Goal: Check status: Check status

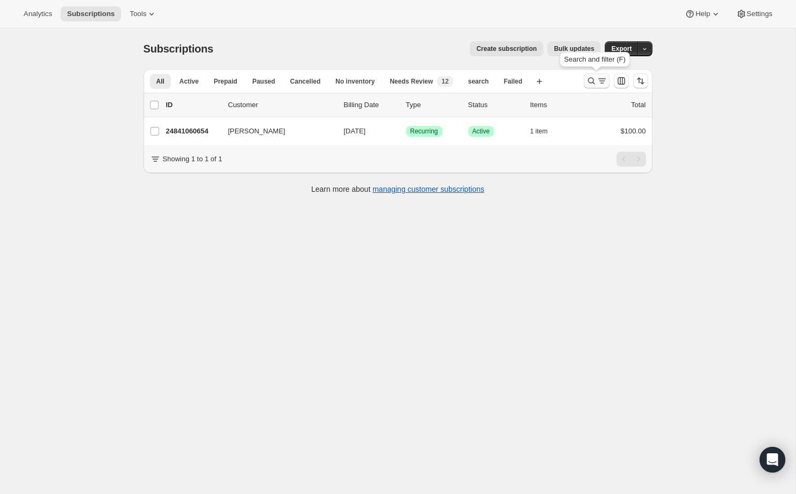
click at [596, 78] on icon "Search and filter results" at bounding box center [601, 80] width 11 height 11
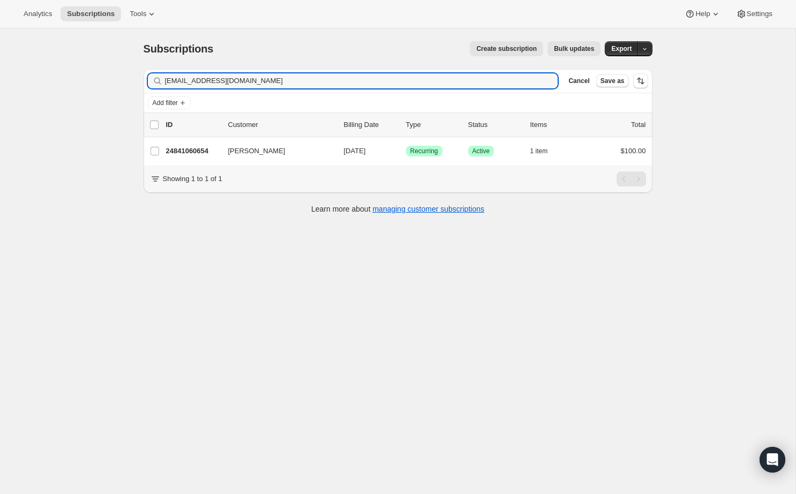
drag, startPoint x: 276, startPoint y: 80, endPoint x: 155, endPoint y: 66, distance: 121.8
click at [155, 66] on div "Subscriptions. This page is ready Subscriptions Create subscription Bulk update…" at bounding box center [398, 126] width 534 height 196
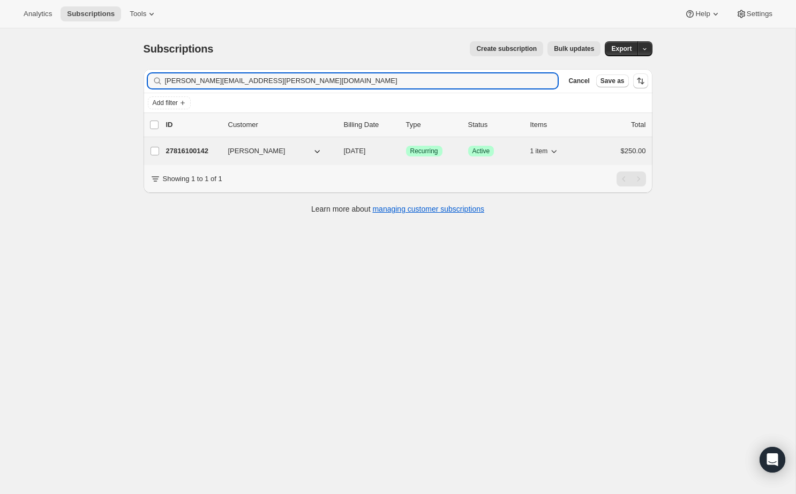
type input "[PERSON_NAME][EMAIL_ADDRESS][PERSON_NAME][DOMAIN_NAME]"
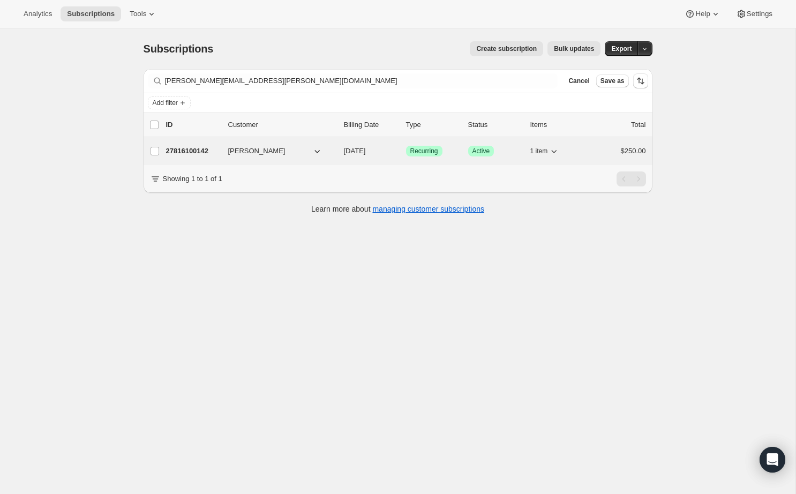
click at [195, 149] on p "27816100142" at bounding box center [193, 151] width 54 height 11
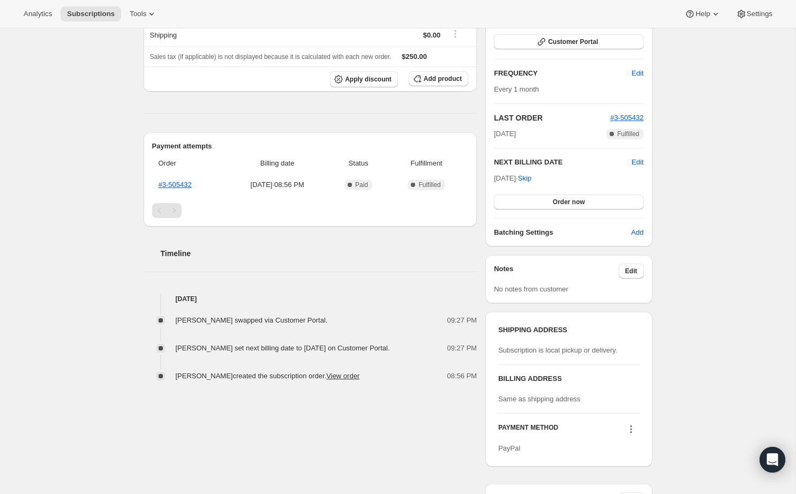
scroll to position [162, 0]
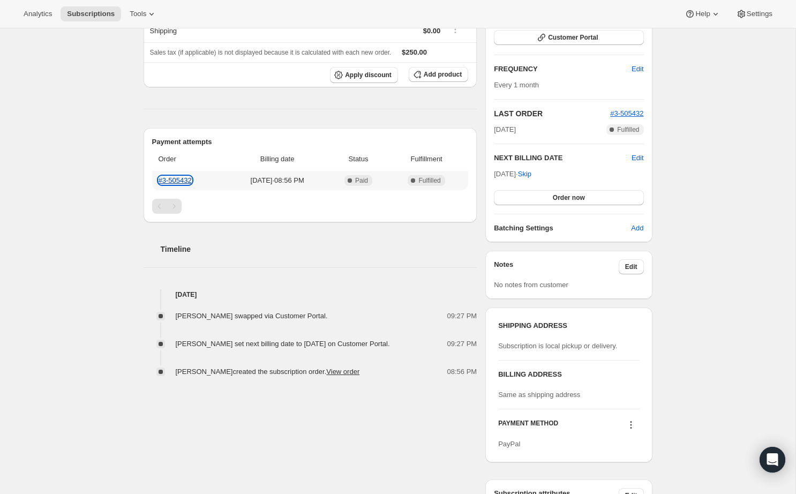
click at [167, 180] on link "#3-505432" at bounding box center [174, 180] width 33 height 8
